Goal: Information Seeking & Learning: Learn about a topic

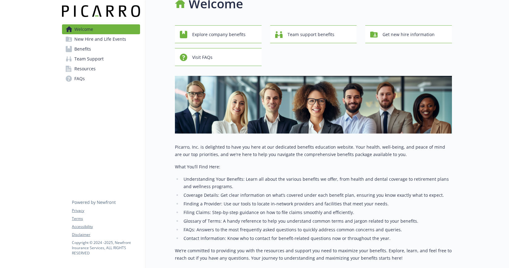
scroll to position [13, 0]
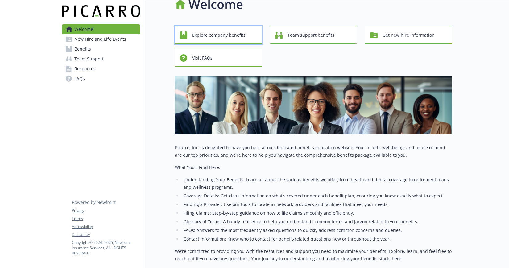
click at [234, 32] on span "Explore company benefits" at bounding box center [218, 35] width 53 height 12
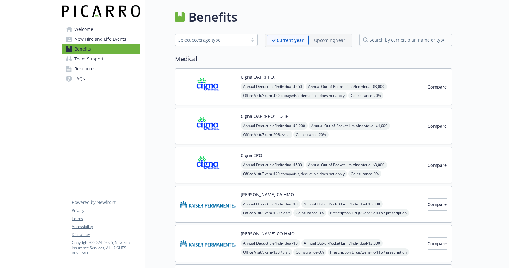
click at [290, 39] on p "Current year" at bounding box center [290, 40] width 27 height 6
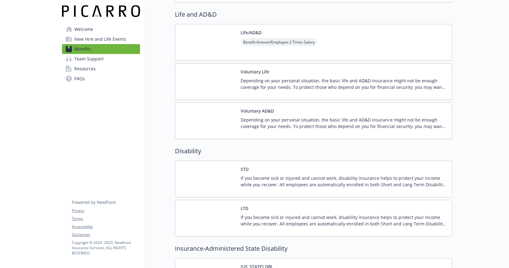
scroll to position [463, 0]
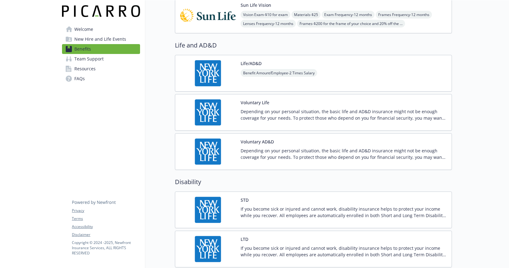
click at [250, 63] on button "Life/AD&D" at bounding box center [251, 63] width 21 height 6
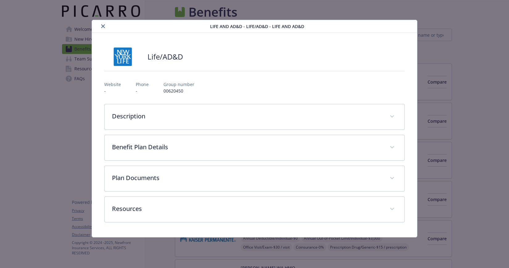
scroll to position [463, 0]
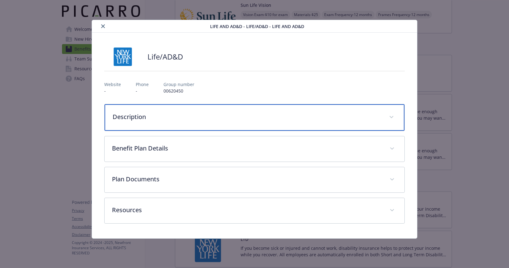
click at [160, 121] on div "Description" at bounding box center [255, 117] width 300 height 27
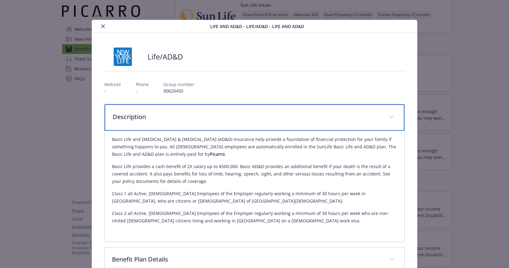
scroll to position [97, 0]
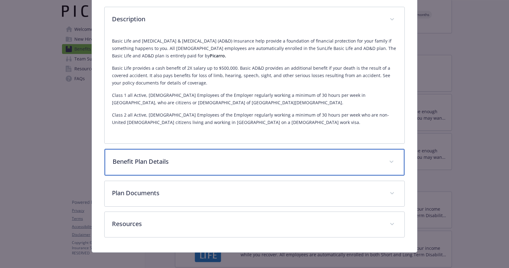
click at [174, 167] on div "Benefit Plan Details" at bounding box center [255, 162] width 300 height 27
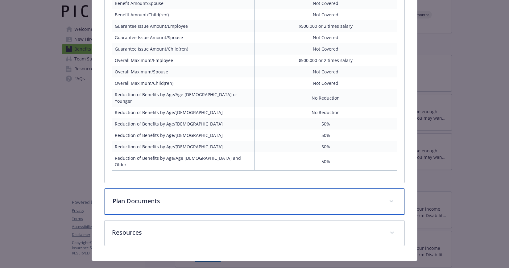
scroll to position [301, 0]
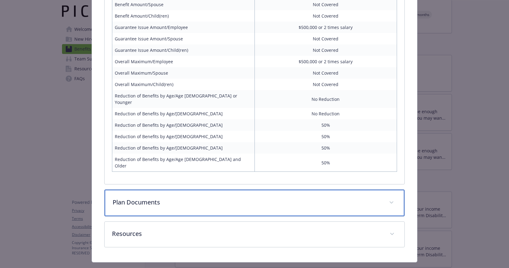
click at [147, 198] on p "Plan Documents" at bounding box center [247, 202] width 269 height 9
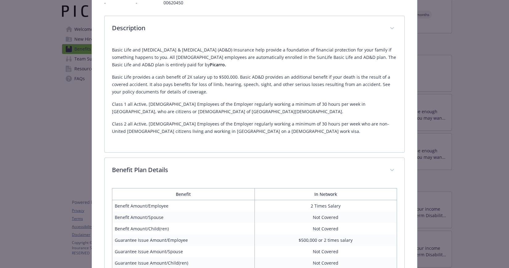
scroll to position [0, 0]
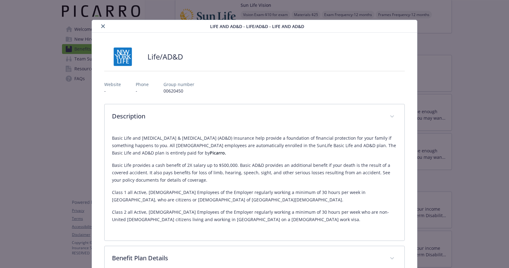
click at [102, 25] on icon "close" at bounding box center [103, 26] width 4 height 4
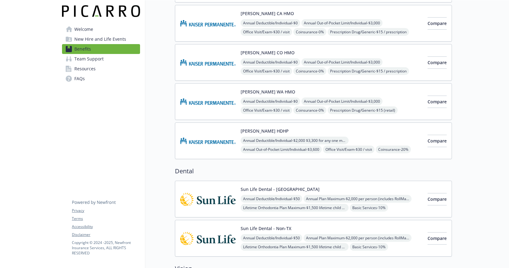
scroll to position [181, 0]
click at [84, 69] on span "Resources" at bounding box center [84, 69] width 21 height 10
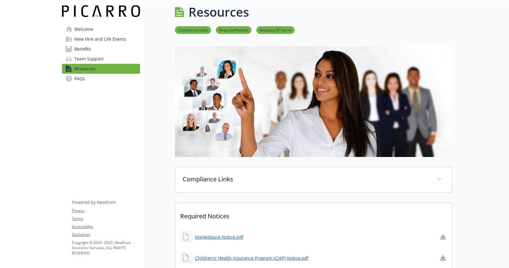
scroll to position [181, 0]
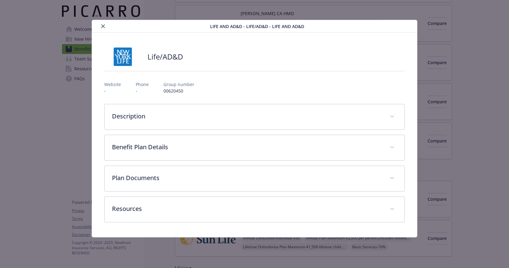
click at [104, 26] on icon "close" at bounding box center [103, 26] width 4 height 4
